Goal: Task Accomplishment & Management: Manage account settings

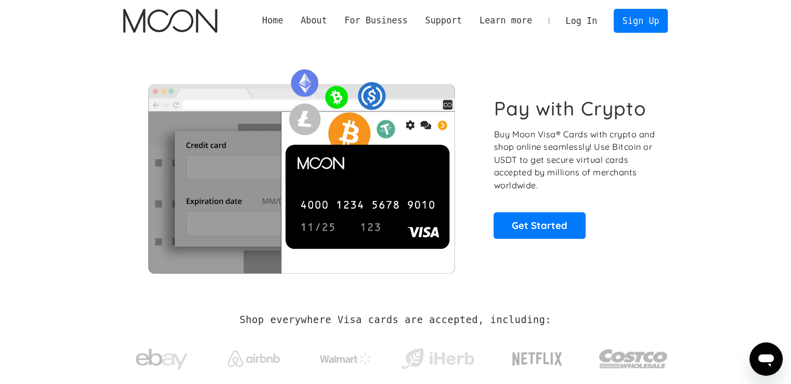
scroll to position [447, 0]
click at [584, 18] on link "Log In" at bounding box center [581, 20] width 49 height 23
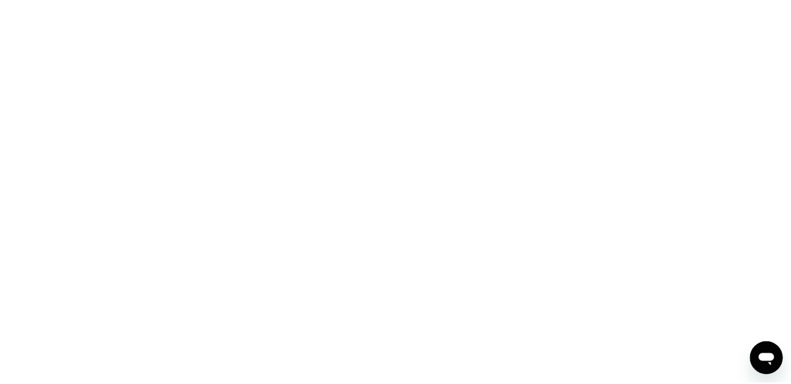
scroll to position [447, 0]
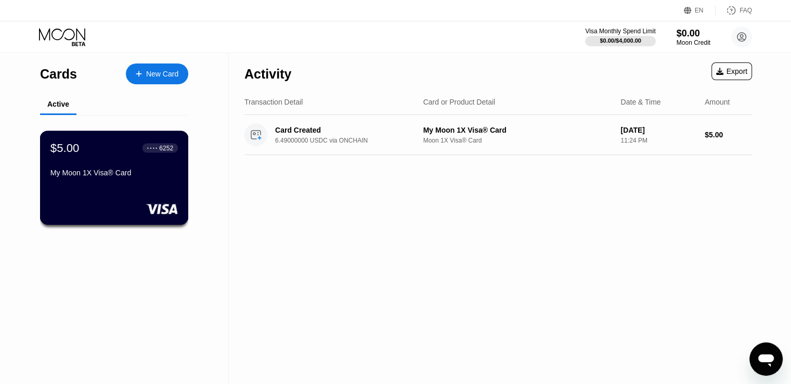
click at [150, 167] on div "$5.00 ● ● ● ● 6252 My Moon 1X Visa® Card" at bounding box center [113, 161] width 127 height 40
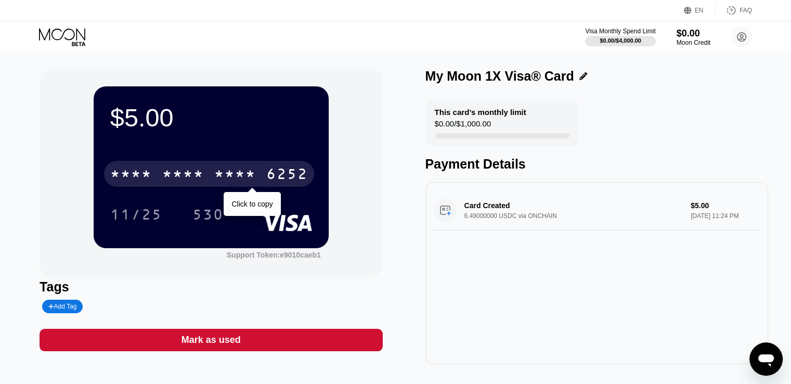
click at [231, 174] on div "* * * *" at bounding box center [235, 175] width 42 height 17
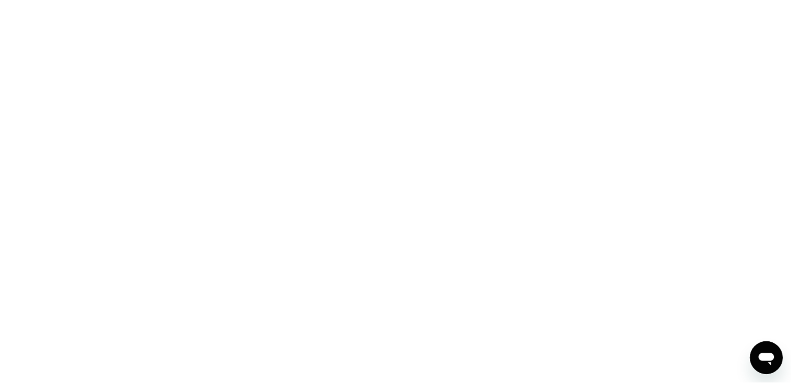
scroll to position [447, 0]
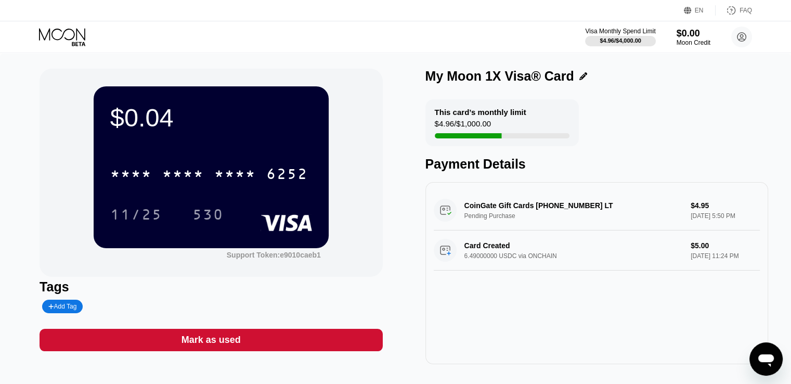
click at [517, 213] on div "CoinGate Gift Cards +37068200031 LT Pending Purchase $4.95 Sep 24, 2025 5:50 PM" at bounding box center [596, 210] width 326 height 40
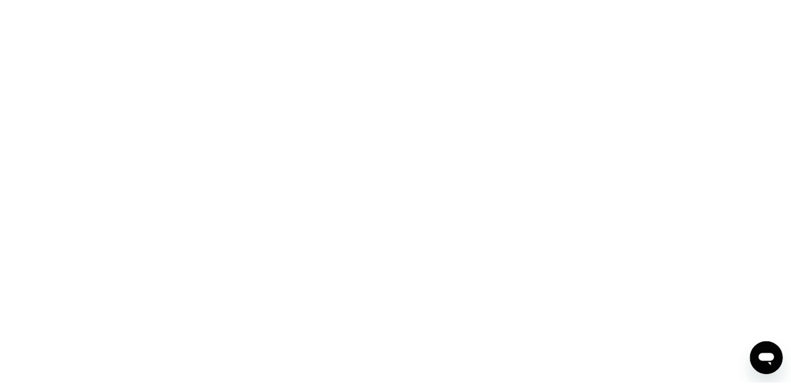
scroll to position [447, 0]
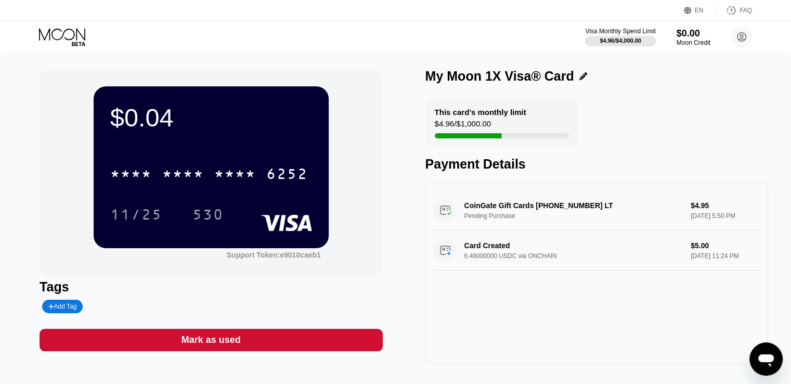
click at [446, 208] on div "CoinGate Gift Cards +37068200031 LT Pending Purchase $4.95 Sep 24, 2025 5:50 PM" at bounding box center [596, 210] width 326 height 40
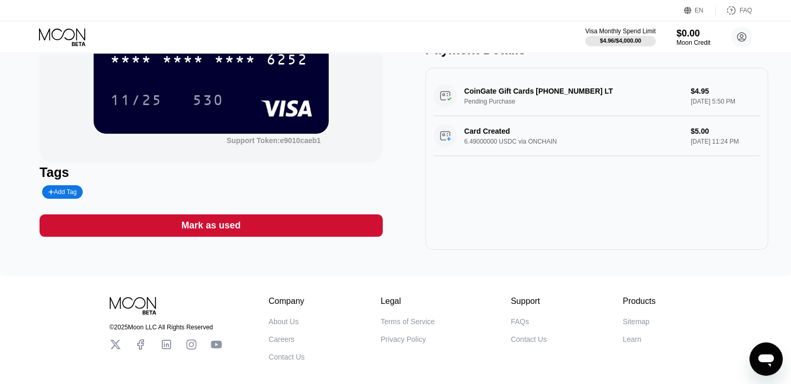
scroll to position [52, 0]
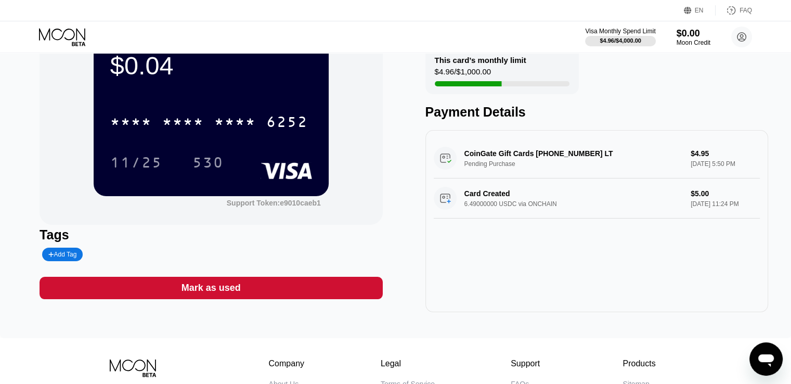
click at [520, 159] on div "CoinGate Gift Cards +37068200031 LT Pending Purchase $4.95 Sep 24, 2025 5:50 PM" at bounding box center [596, 158] width 326 height 40
click at [450, 162] on div "CoinGate Gift Cards +37068200031 LT Pending Purchase $4.95 Sep 24, 2025 5:50 PM" at bounding box center [596, 158] width 326 height 40
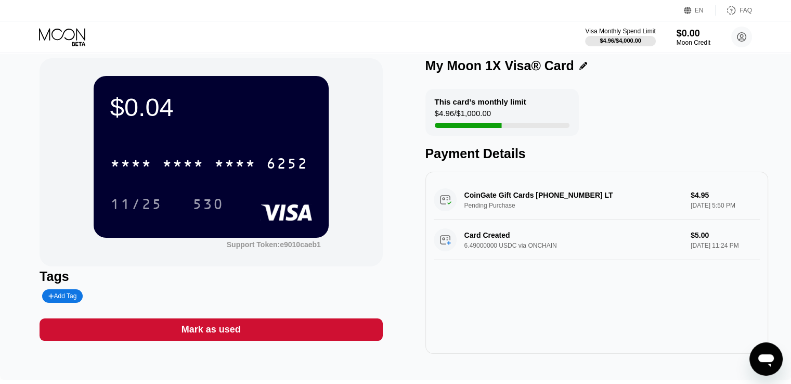
scroll to position [0, 0]
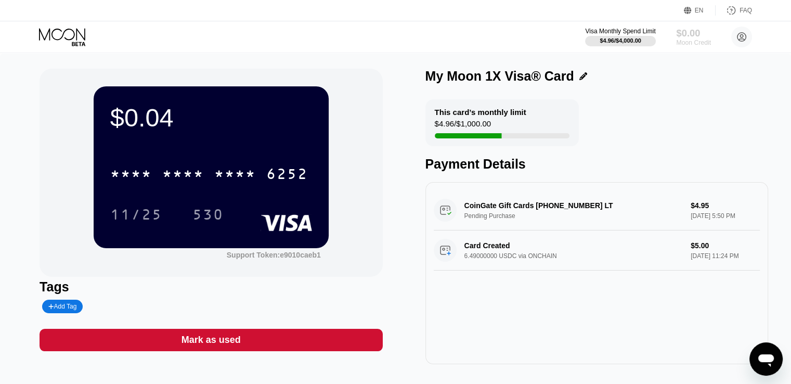
click at [679, 32] on div "$0.00" at bounding box center [693, 33] width 35 height 11
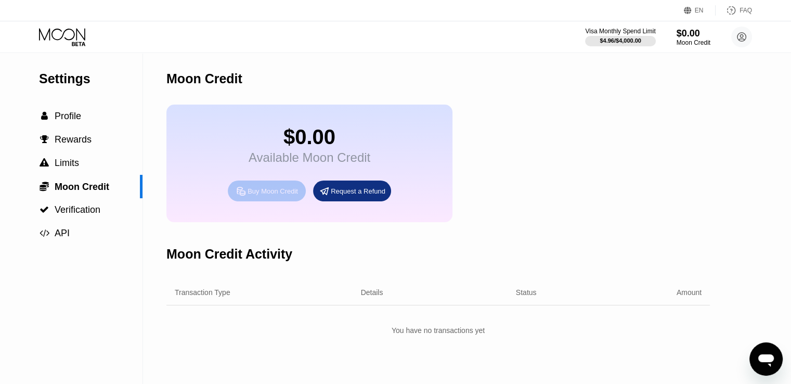
click at [267, 195] on div "Buy Moon Credit" at bounding box center [272, 191] width 50 height 9
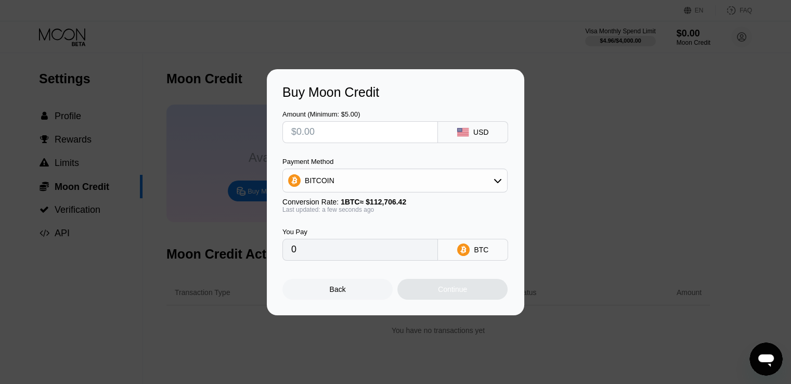
click at [430, 182] on div "BITCOIN" at bounding box center [395, 180] width 224 height 21
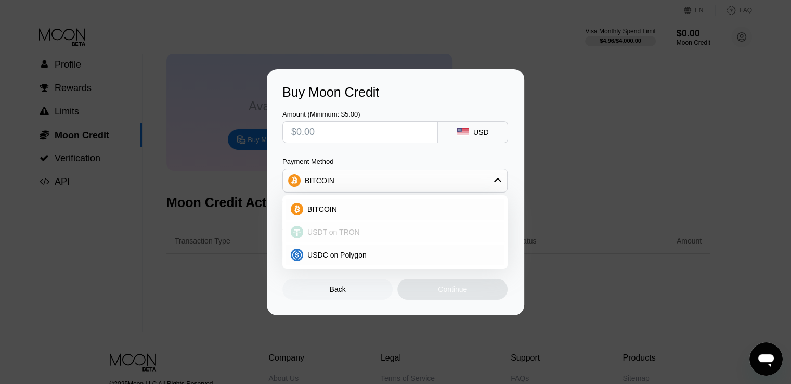
scroll to position [52, 0]
click at [348, 258] on span "USDC on Polygon" at bounding box center [336, 255] width 59 height 8
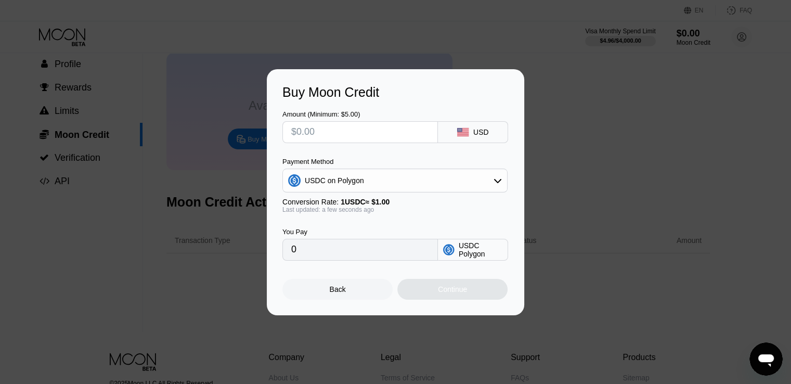
click at [308, 122] on input "text" at bounding box center [360, 132] width 138 height 21
type input "$5"
type input "5.00000000"
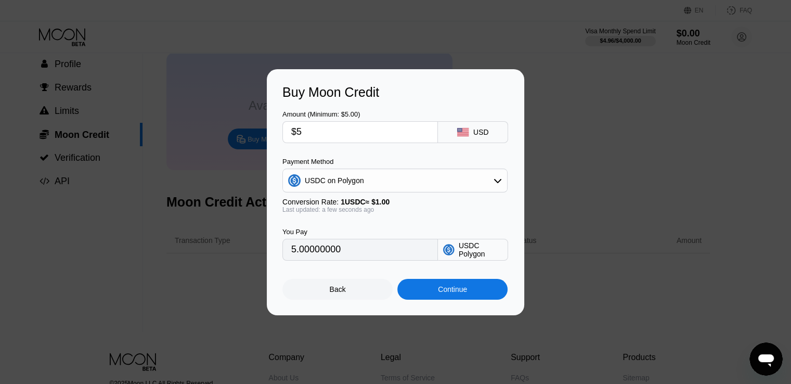
type input "$5"
click at [560, 82] on div "Buy Moon Credit Amount (Minimum: $5.00) $5 USD Payment Method USDC on Polygon C…" at bounding box center [395, 192] width 791 height 246
click at [239, 156] on div "Buy Moon Credit Amount (Minimum: $5.00) $5 USD Payment Method USDC on Polygon C…" at bounding box center [395, 192] width 791 height 246
click at [328, 295] on div "Back" at bounding box center [337, 289] width 110 height 21
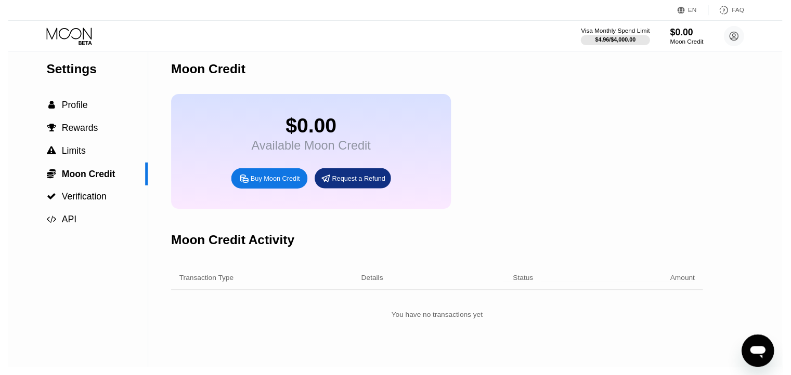
scroll to position [0, 0]
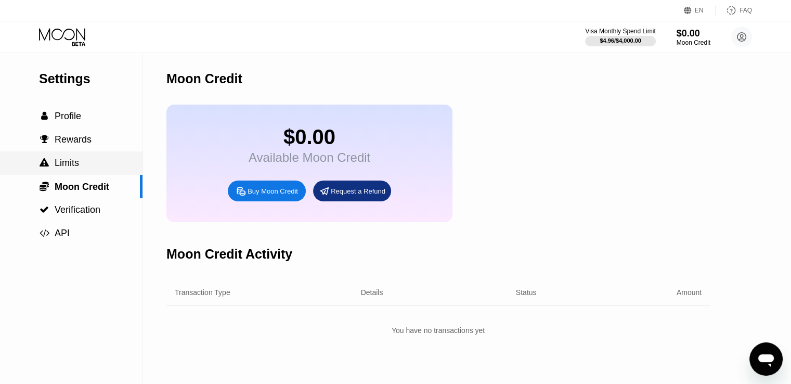
click at [68, 165] on span "Limits" at bounding box center [67, 162] width 24 height 10
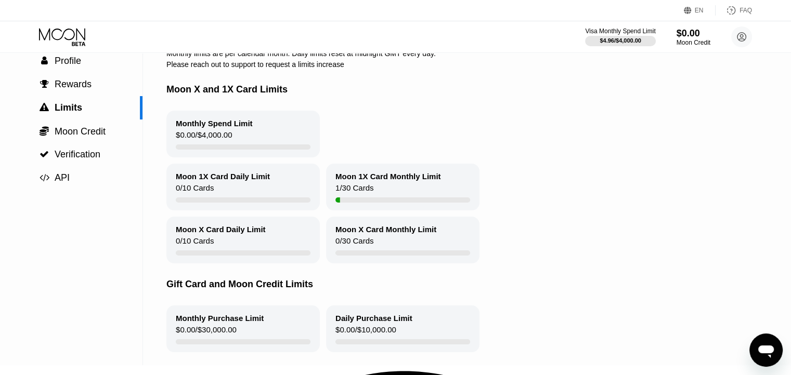
scroll to position [52, 0]
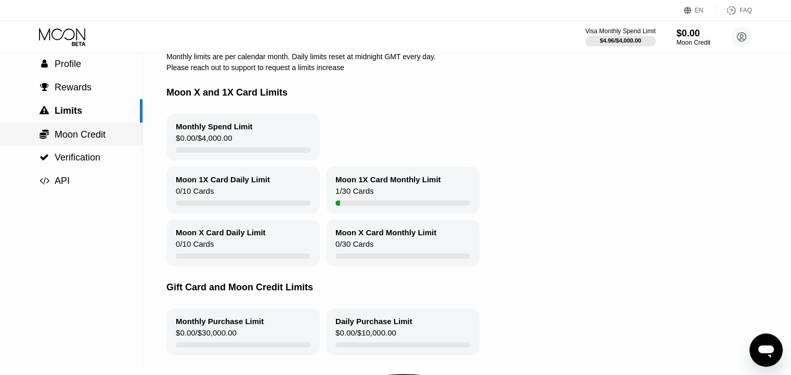
click at [84, 135] on span "Moon Credit" at bounding box center [80, 134] width 51 height 10
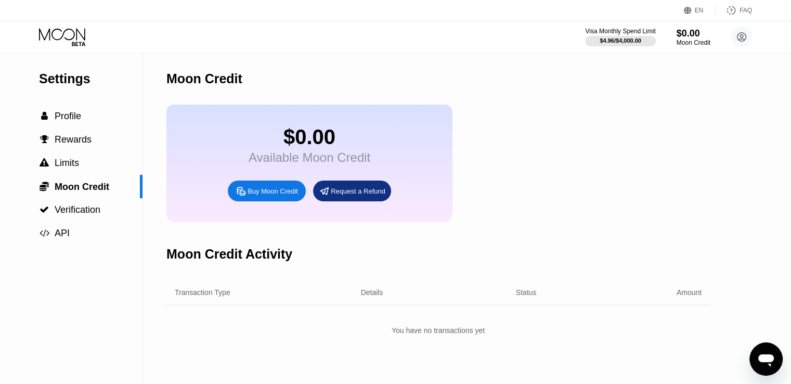
scroll to position [52, 0]
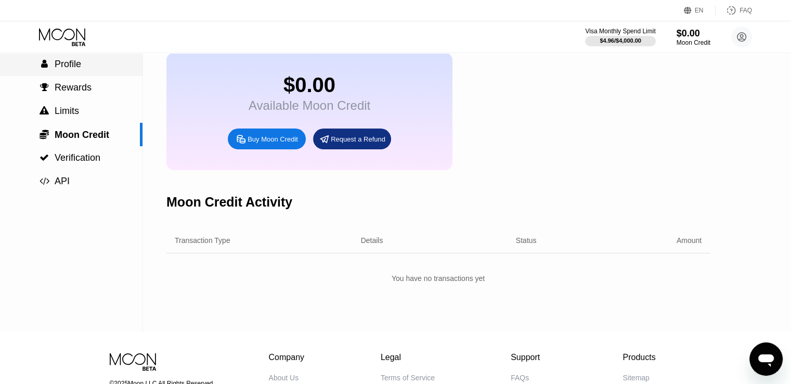
click at [58, 67] on span "Profile" at bounding box center [68, 64] width 27 height 10
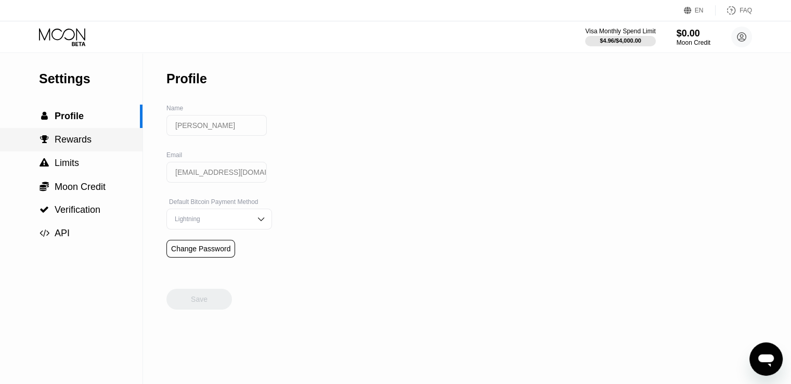
click at [79, 144] on span "Rewards" at bounding box center [73, 139] width 37 height 10
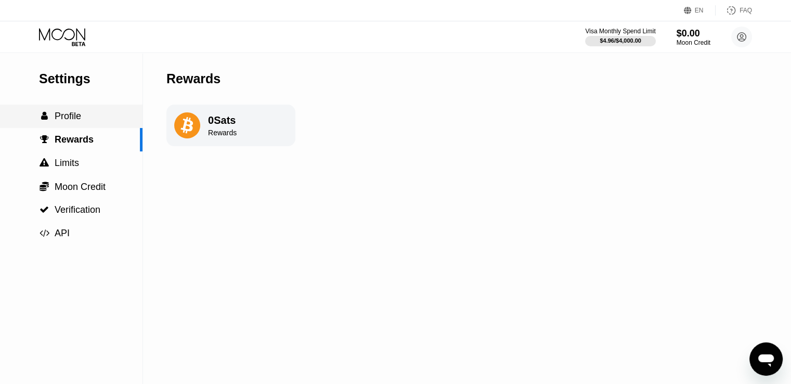
click at [76, 115] on span "Profile" at bounding box center [68, 116] width 27 height 10
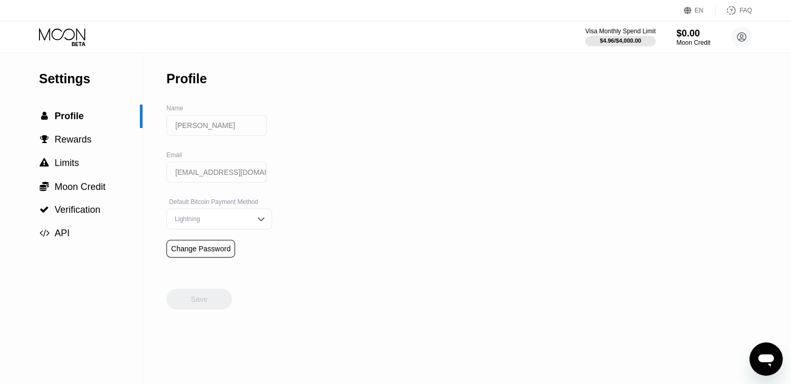
click at [54, 35] on icon at bounding box center [63, 37] width 48 height 18
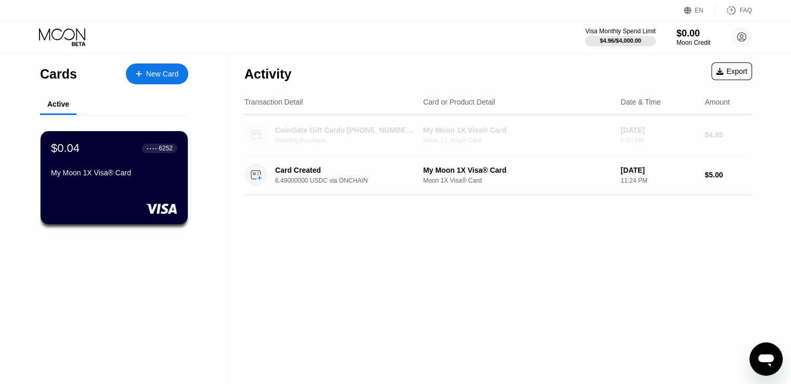
click at [347, 140] on div "Pending Purchase" at bounding box center [351, 140] width 153 height 7
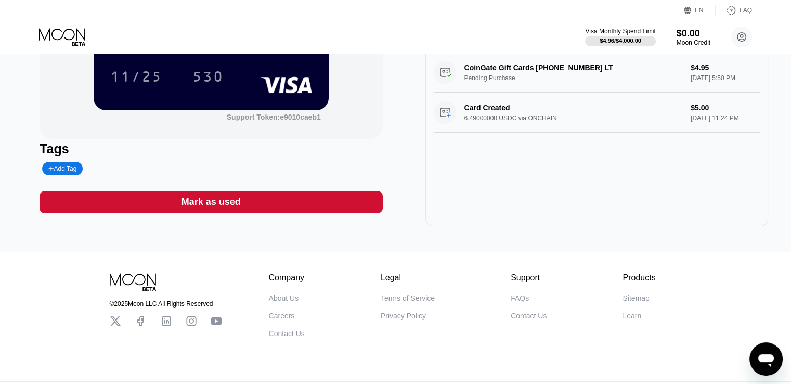
scroll to position [169, 0]
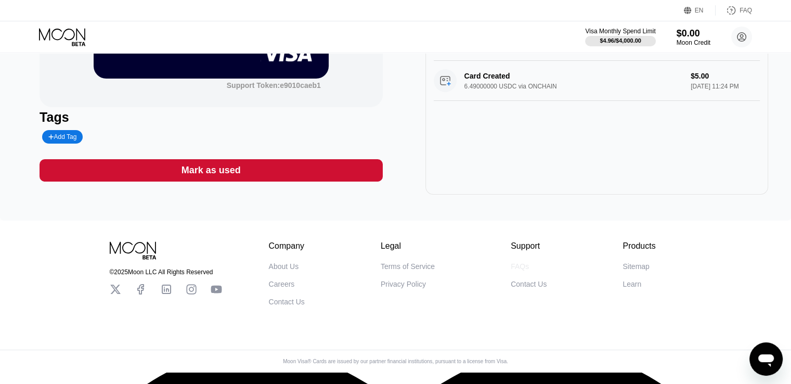
click at [519, 269] on div "FAQs" at bounding box center [519, 266] width 18 height 8
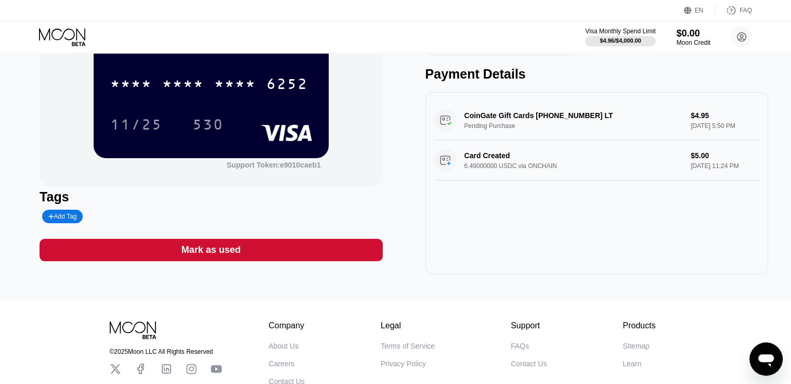
scroll to position [14, 0]
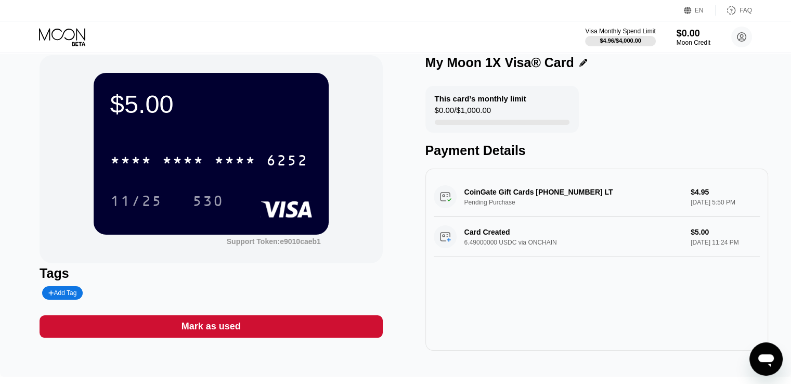
click at [438, 200] on div "CoinGate Gift Cards +37068200031 LT Pending Purchase $4.95 Sep 24, 2025 5:50 PM" at bounding box center [596, 197] width 326 height 40
click at [291, 215] on rect at bounding box center [285, 209] width 51 height 17
click at [163, 137] on div "$5.00 * * * * * * * * * * * * 6252 11/25 530" at bounding box center [211, 153] width 235 height 161
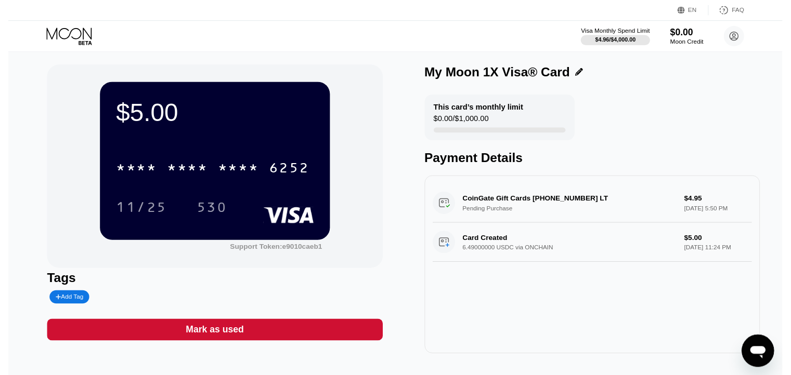
scroll to position [0, 0]
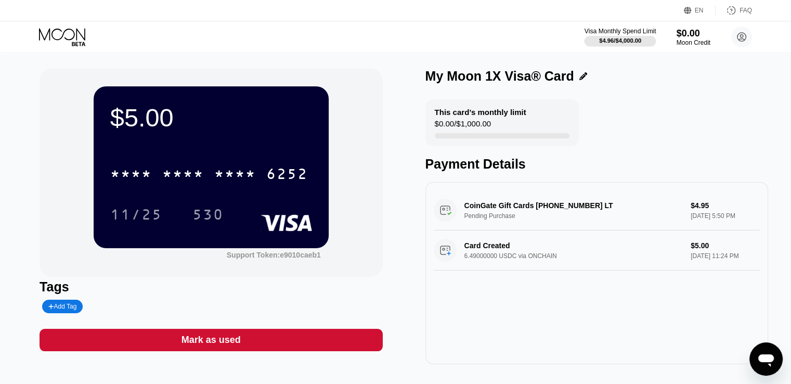
click at [615, 32] on div "Visa Monthly Spend Limit" at bounding box center [620, 31] width 72 height 7
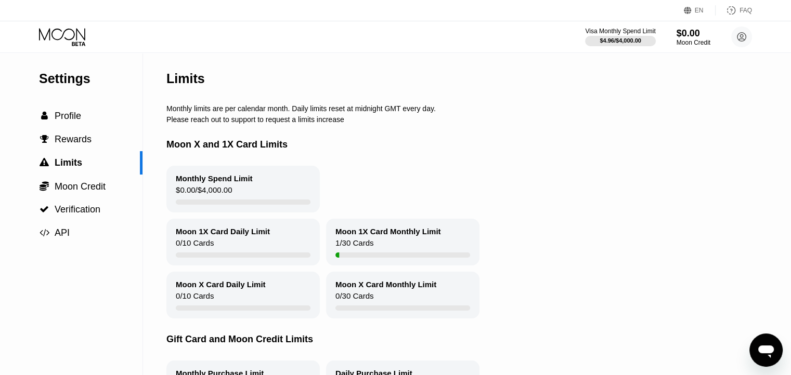
click at [238, 197] on div "Monthly Spend Limit $0.00 / $4,000.00" at bounding box center [242, 189] width 153 height 47
click at [360, 253] on div "1 / 30 Cards" at bounding box center [354, 246] width 38 height 14
click at [77, 117] on span "Profile" at bounding box center [68, 116] width 27 height 10
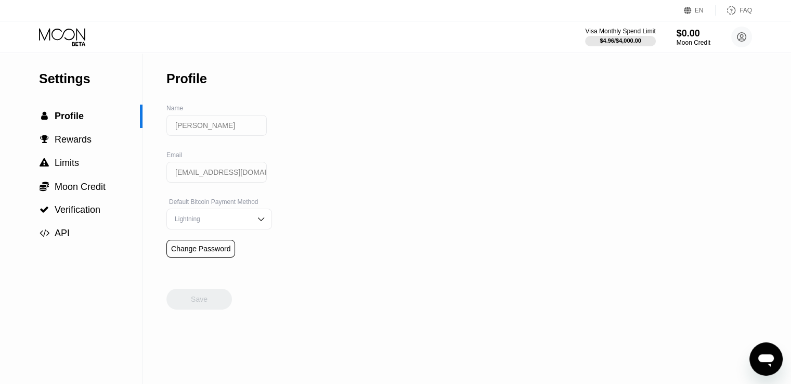
click at [62, 34] on icon at bounding box center [63, 37] width 48 height 18
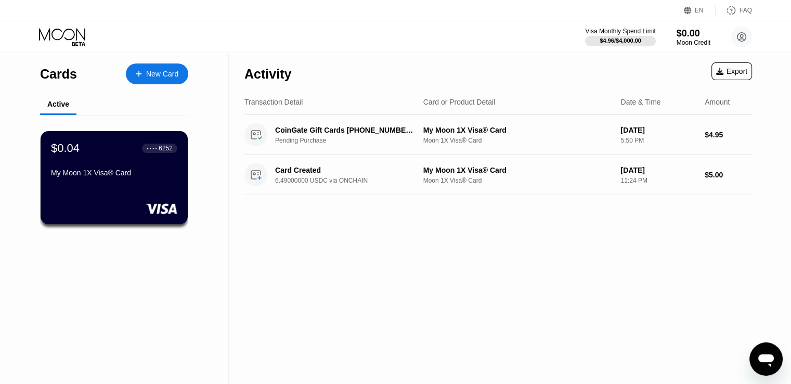
click at [162, 72] on div "New Card" at bounding box center [162, 74] width 32 height 9
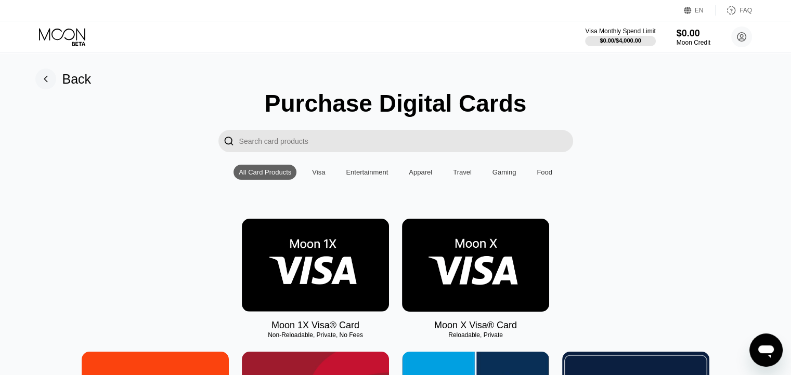
scroll to position [52, 0]
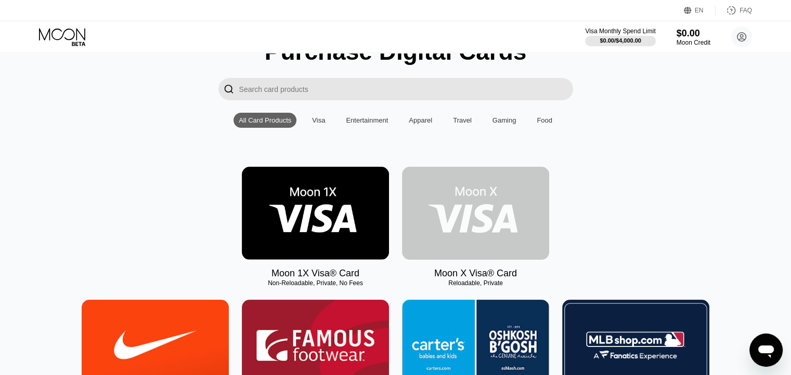
click at [489, 243] on img at bounding box center [475, 213] width 147 height 93
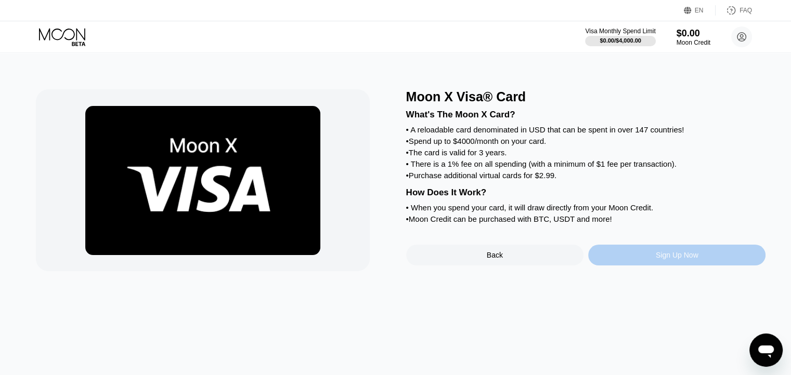
click at [643, 266] on div "Sign Up Now" at bounding box center [676, 255] width 177 height 21
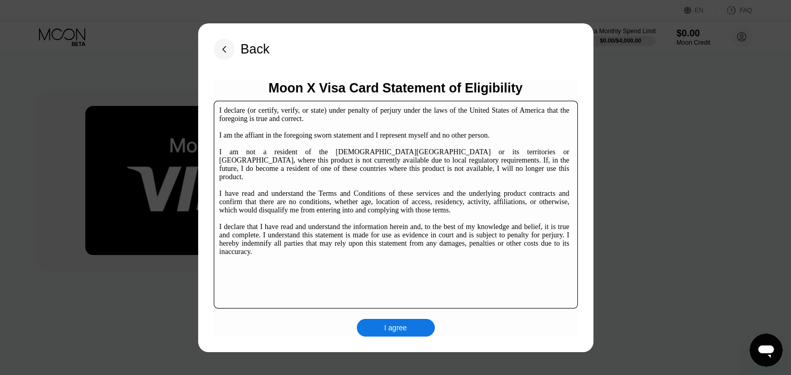
click at [386, 327] on div "I agree" at bounding box center [395, 327] width 23 height 9
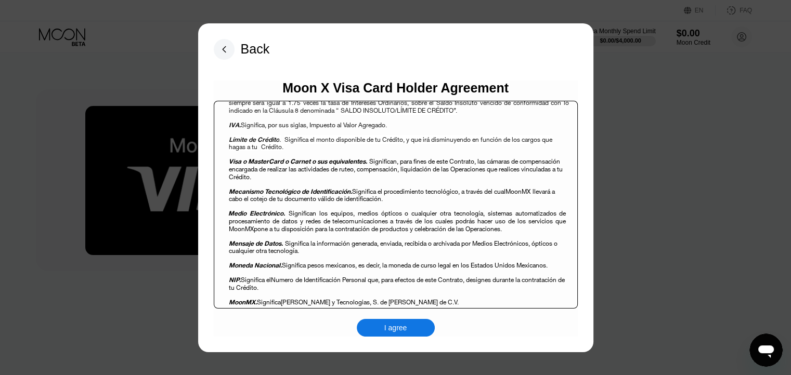
scroll to position [1195, 0]
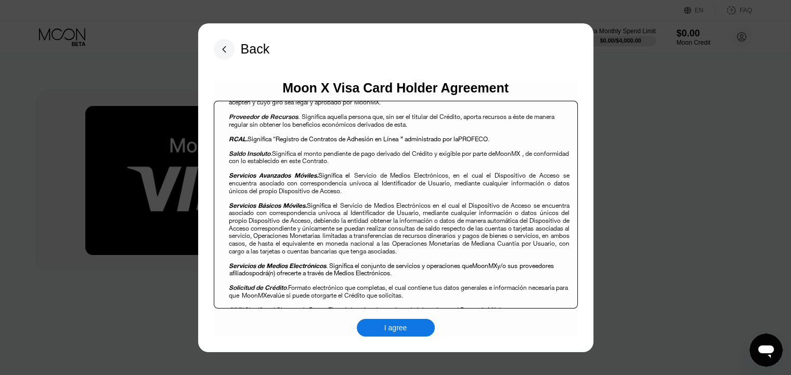
click at [400, 332] on div "I agree" at bounding box center [395, 327] width 23 height 9
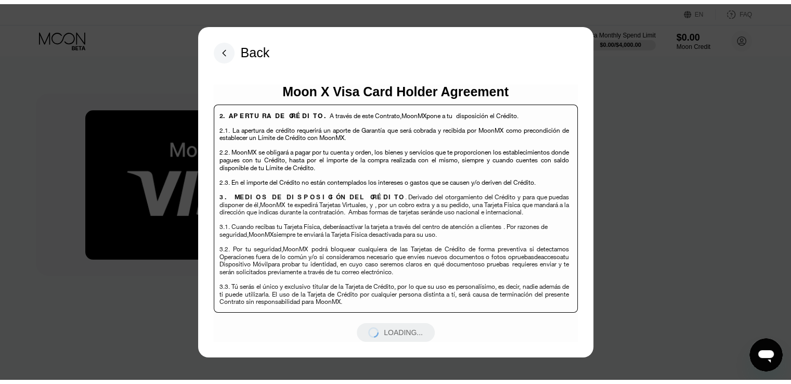
scroll to position [2183, 0]
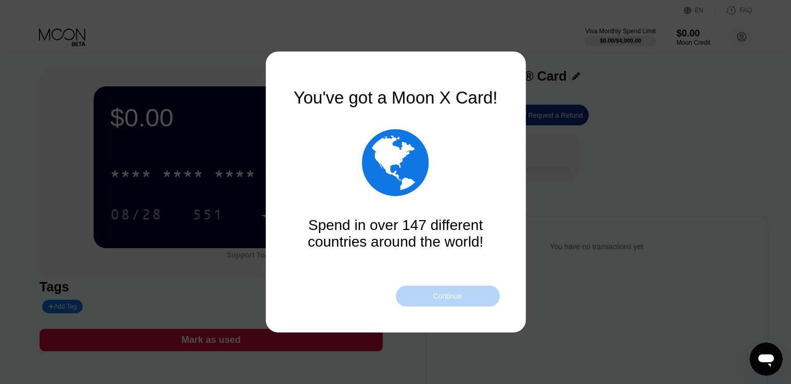
click at [440, 296] on div "Continue" at bounding box center [446, 296] width 29 height 8
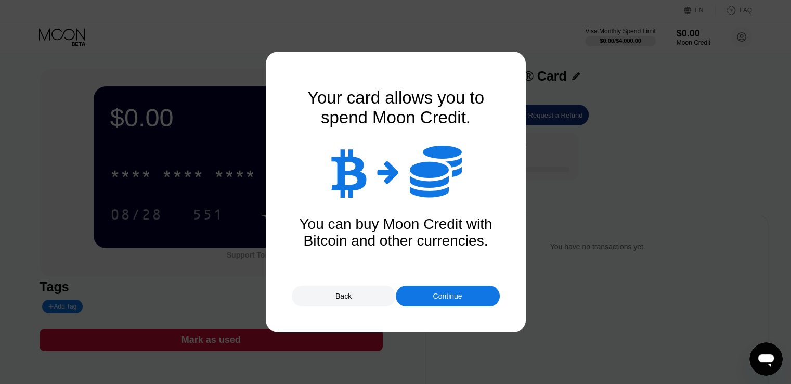
click at [440, 296] on div "Continue" at bounding box center [446, 296] width 29 height 8
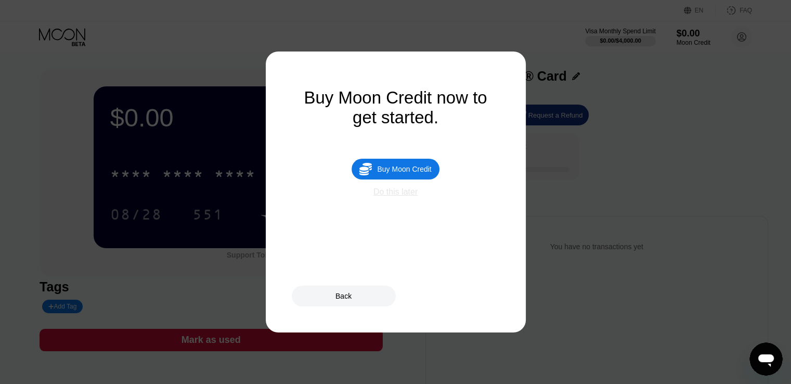
click at [397, 196] on div "Do this later" at bounding box center [395, 191] width 44 height 9
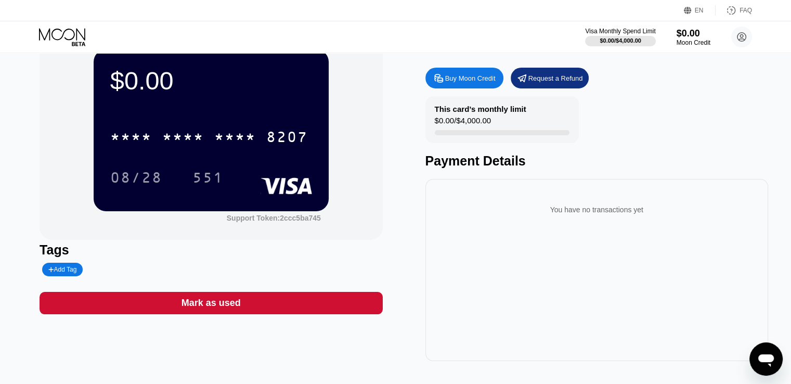
scroll to position [52, 0]
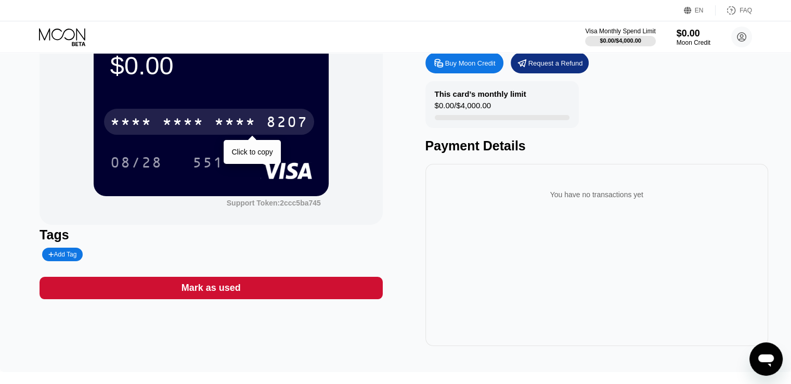
click at [262, 125] on div "* * * * * * * * * * * * 8207" at bounding box center [209, 122] width 210 height 26
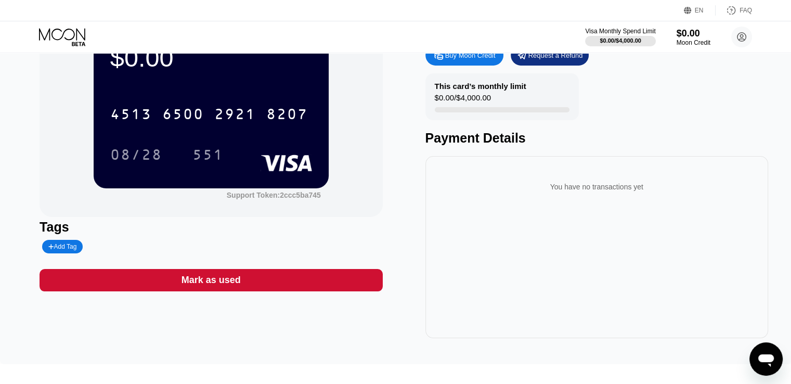
scroll to position [0, 0]
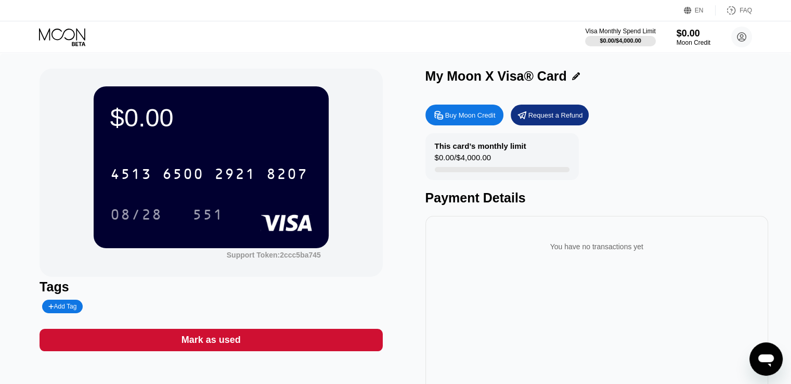
scroll to position [447, 0]
click at [54, 33] on icon at bounding box center [63, 37] width 48 height 18
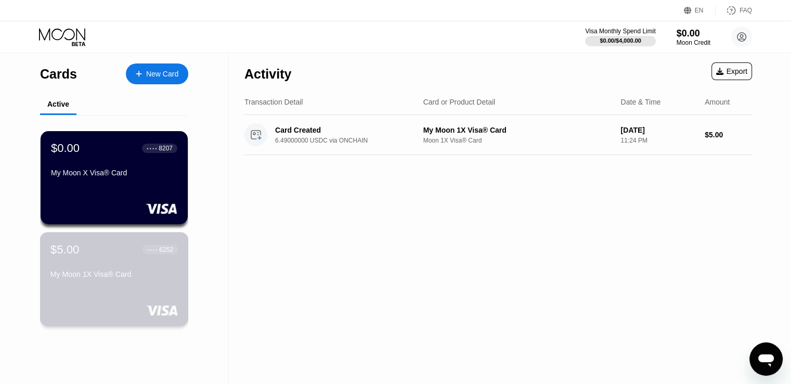
click at [148, 282] on div "My Moon 1X Visa® Card" at bounding box center [113, 276] width 127 height 12
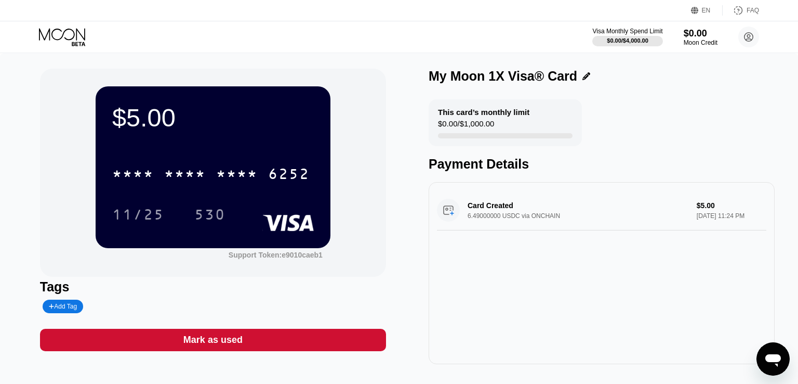
click at [51, 37] on icon at bounding box center [63, 37] width 48 height 18
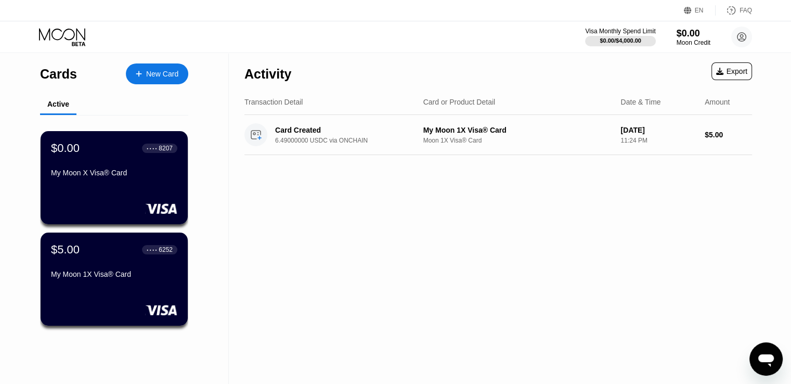
click at [111, 273] on div "My Moon 1X Visa® Card" at bounding box center [114, 274] width 126 height 8
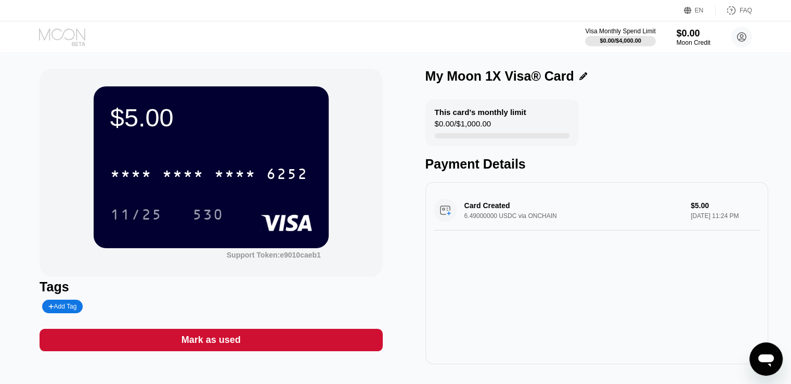
click at [58, 32] on icon at bounding box center [63, 37] width 48 height 18
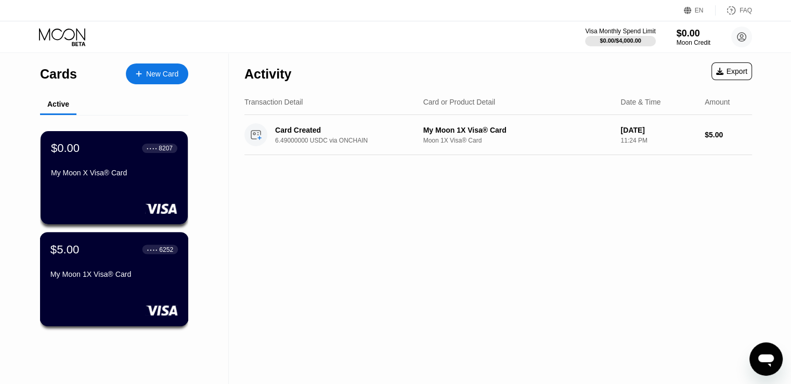
click at [120, 278] on div "My Moon 1X Visa® Card" at bounding box center [113, 274] width 127 height 8
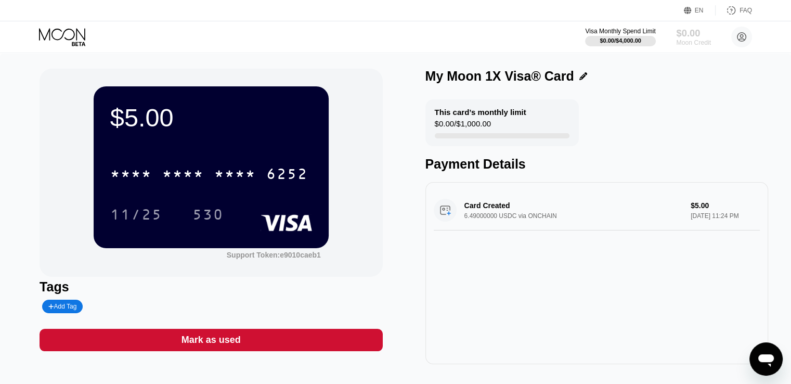
click at [688, 40] on div "Moon Credit" at bounding box center [693, 42] width 35 height 7
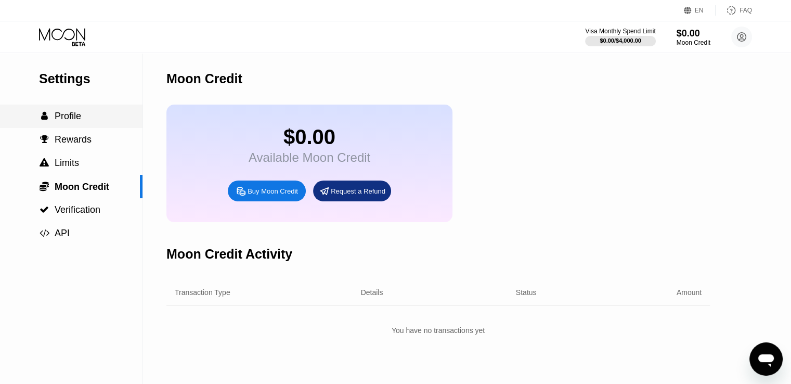
click at [73, 121] on span "Profile" at bounding box center [68, 116] width 27 height 10
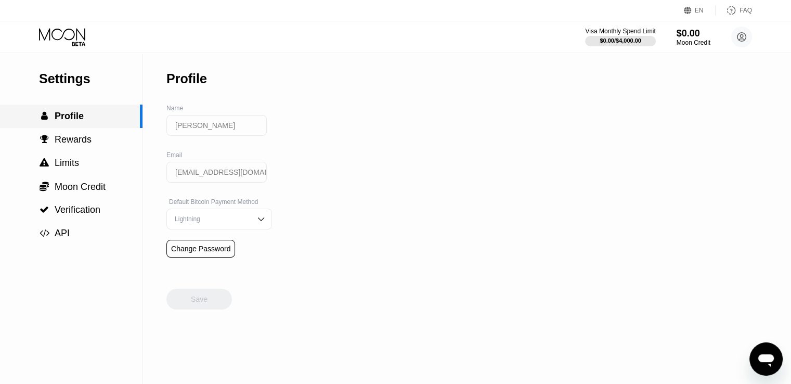
click at [69, 28] on icon at bounding box center [63, 37] width 48 height 18
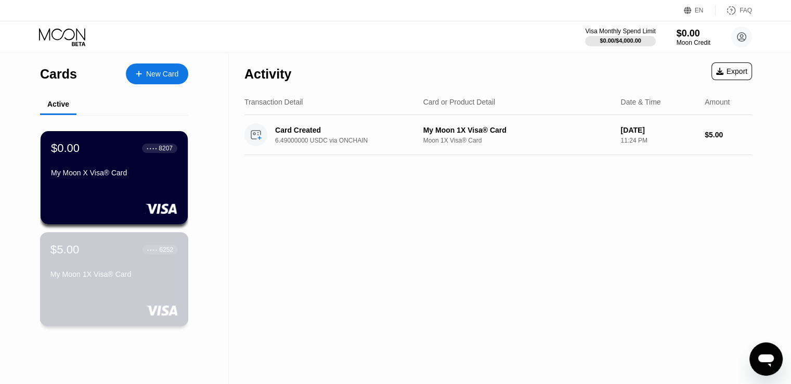
click at [142, 287] on div "$5.00 ● ● ● ● 6252 My Moon 1X Visa® Card" at bounding box center [114, 279] width 149 height 94
